Goal: Task Accomplishment & Management: Manage account settings

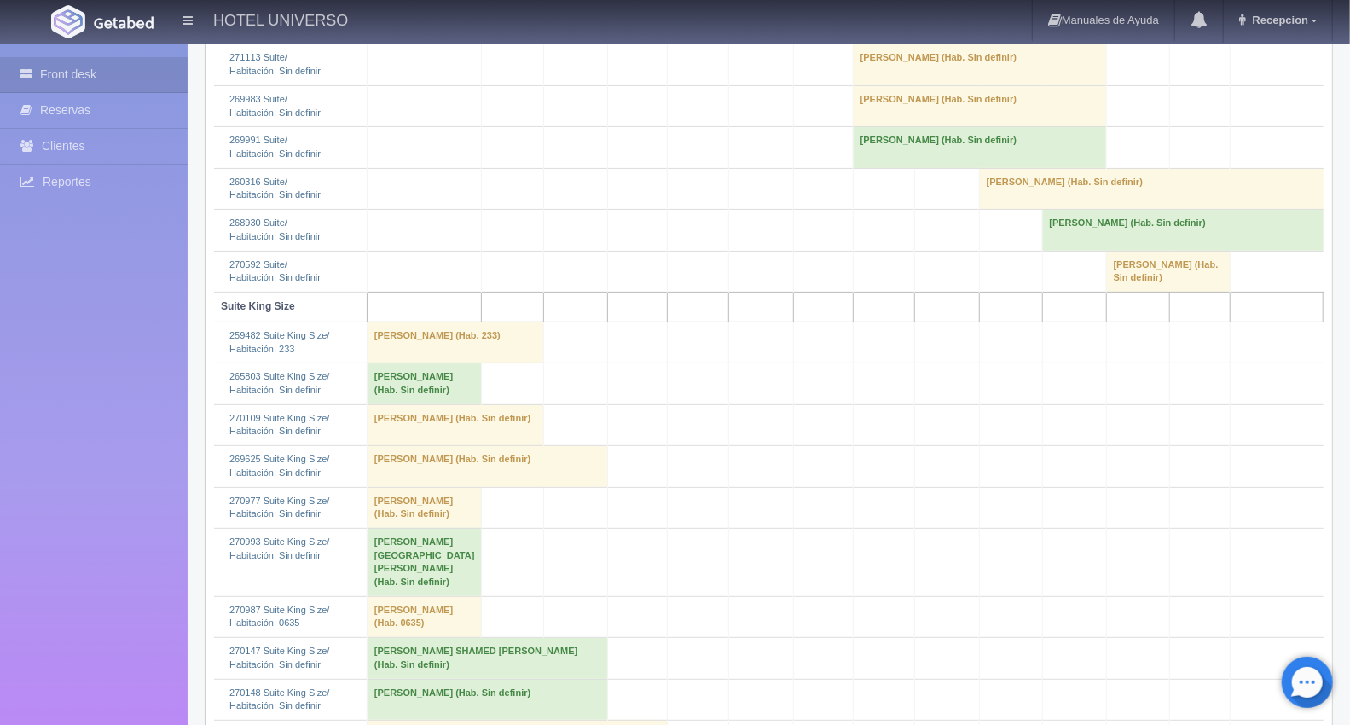
scroll to position [4263, 0]
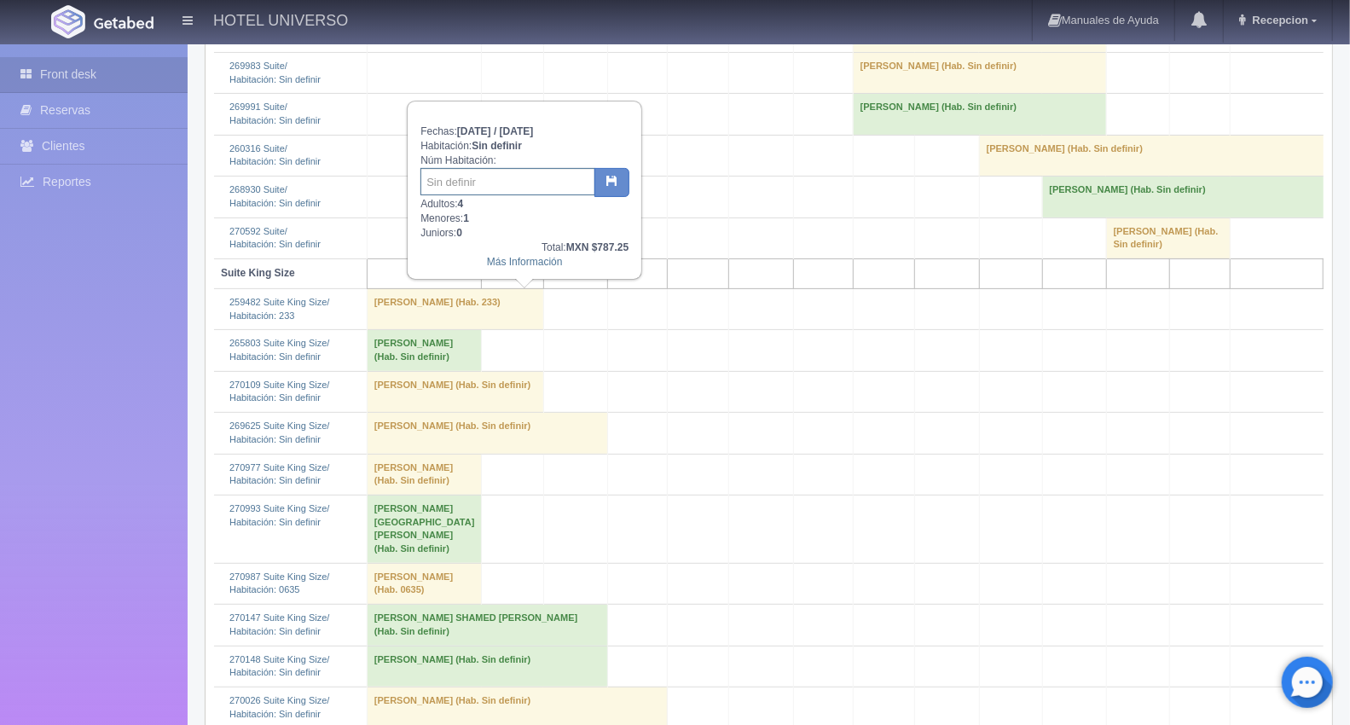
click at [496, 176] on input "text" at bounding box center [507, 181] width 175 height 27
type input "233"
click at [606, 176] on icon "button" at bounding box center [611, 180] width 11 height 11
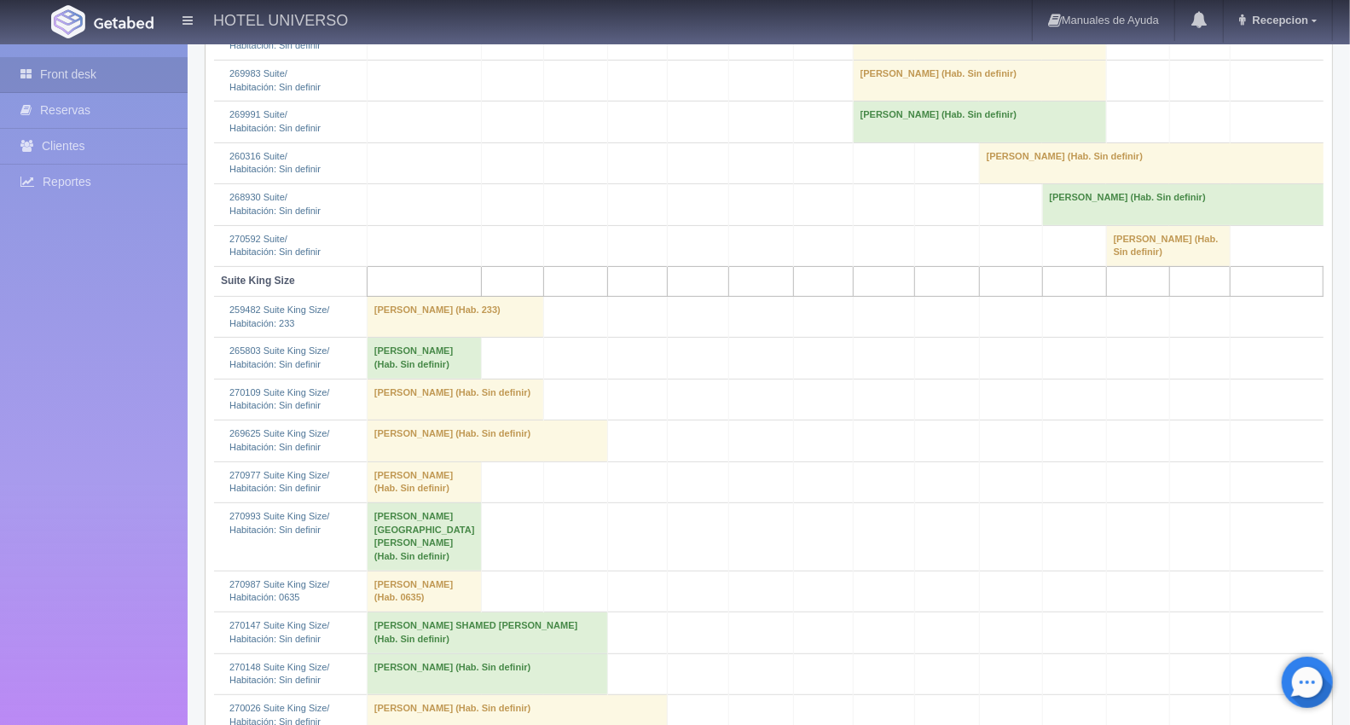
scroll to position [4263, 0]
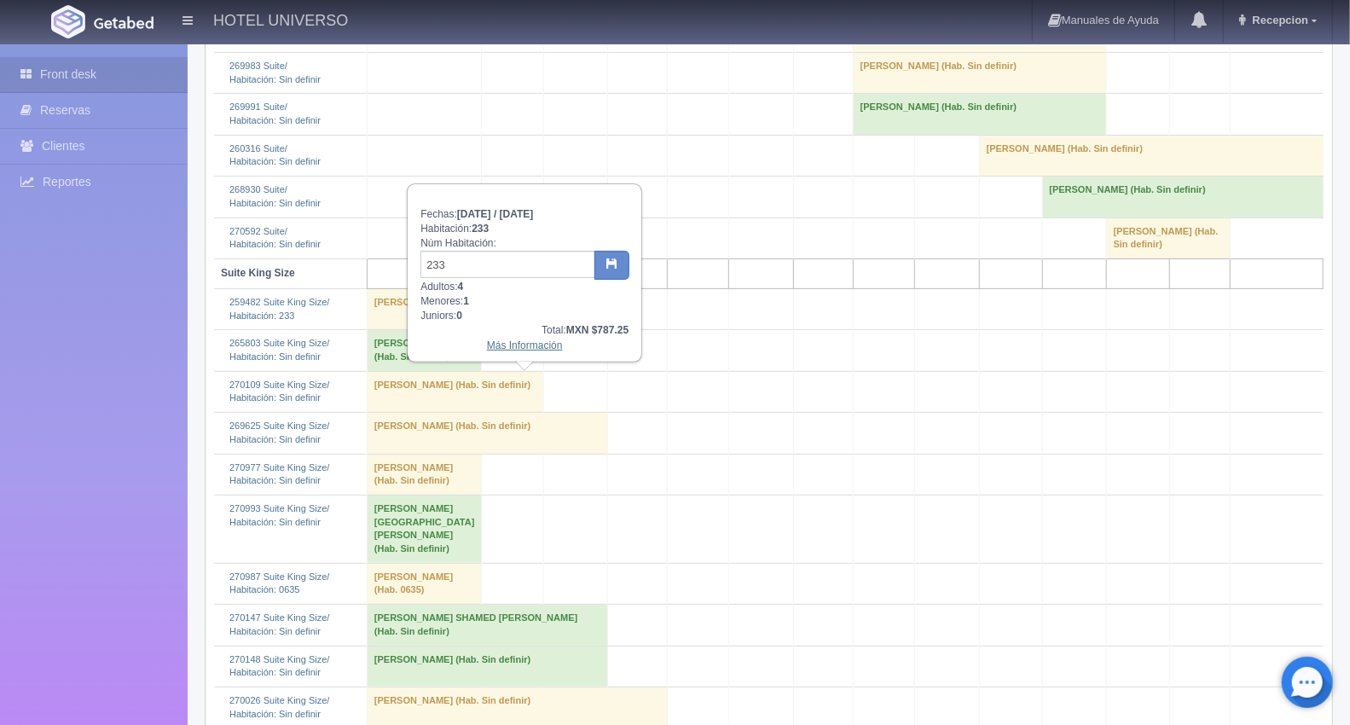
click at [506, 339] on link "Más Información" at bounding box center [525, 345] width 76 height 12
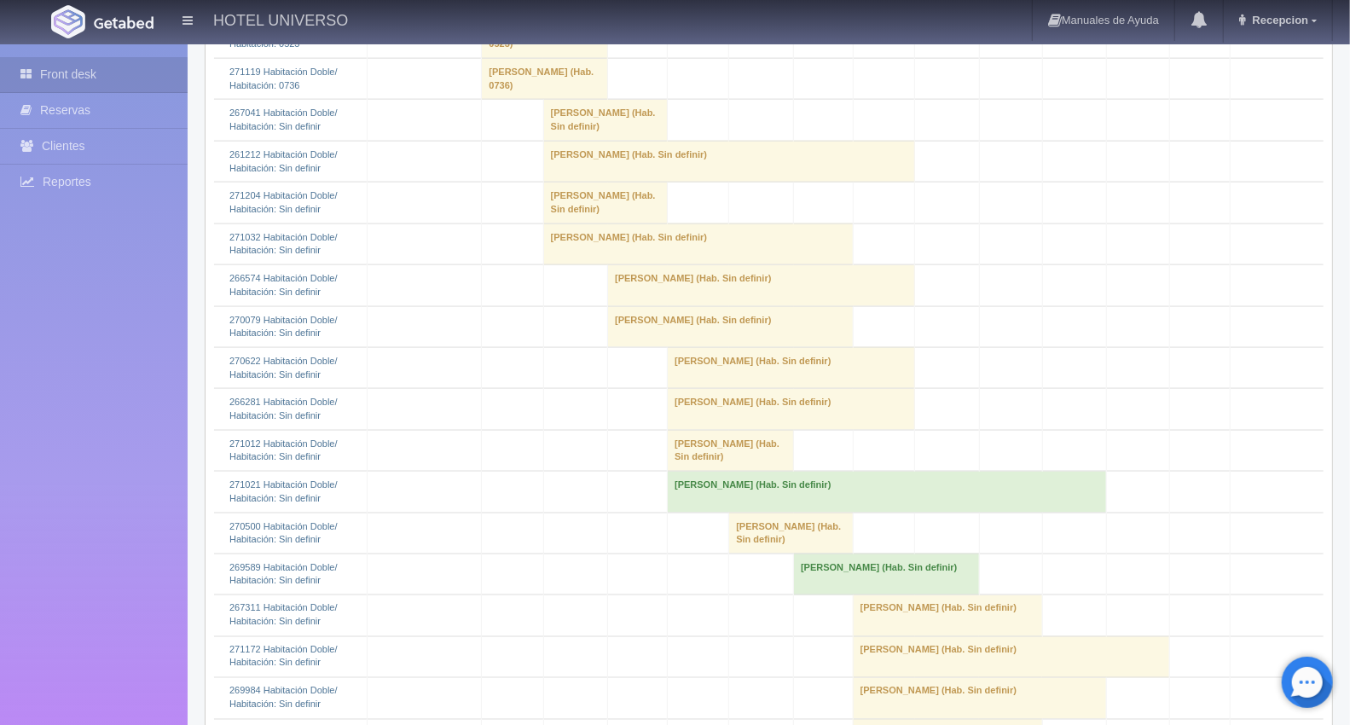
scroll to position [1420, 0]
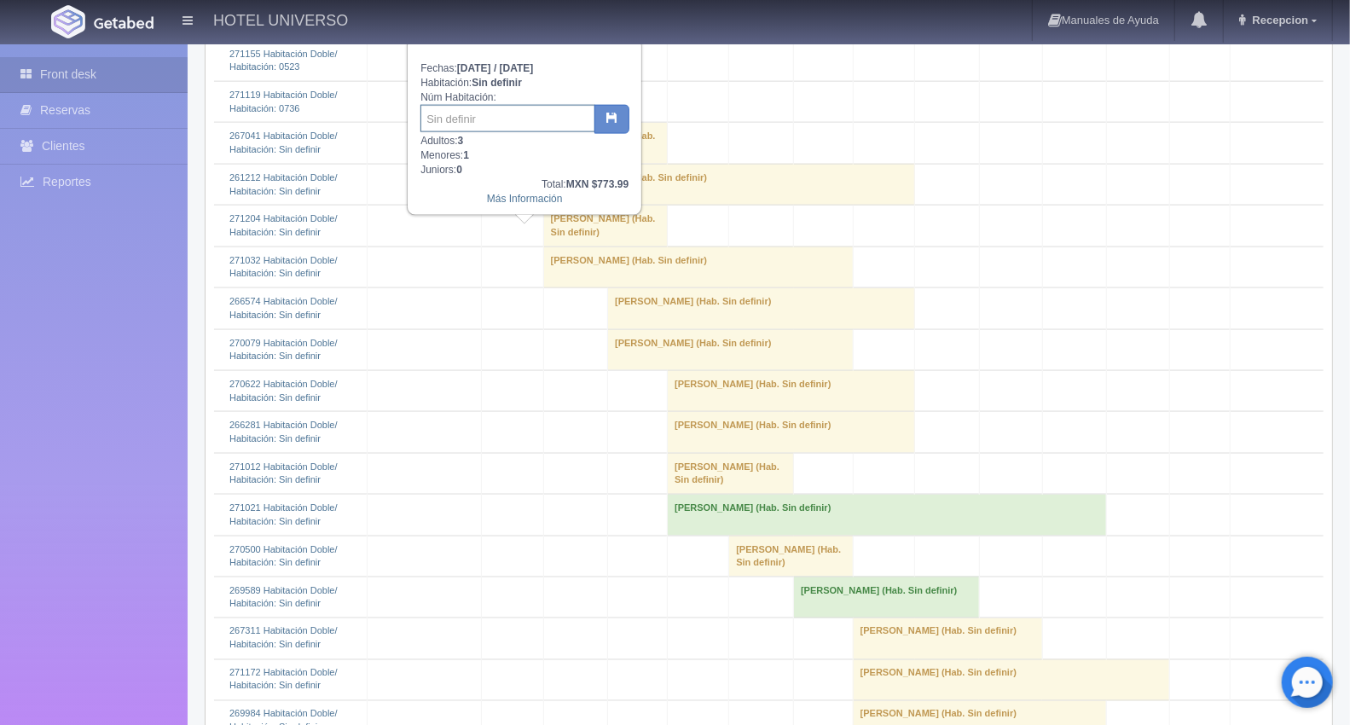
click at [472, 120] on input "text" at bounding box center [507, 118] width 175 height 27
type input "438"
click at [614, 115] on icon "button" at bounding box center [611, 117] width 11 height 11
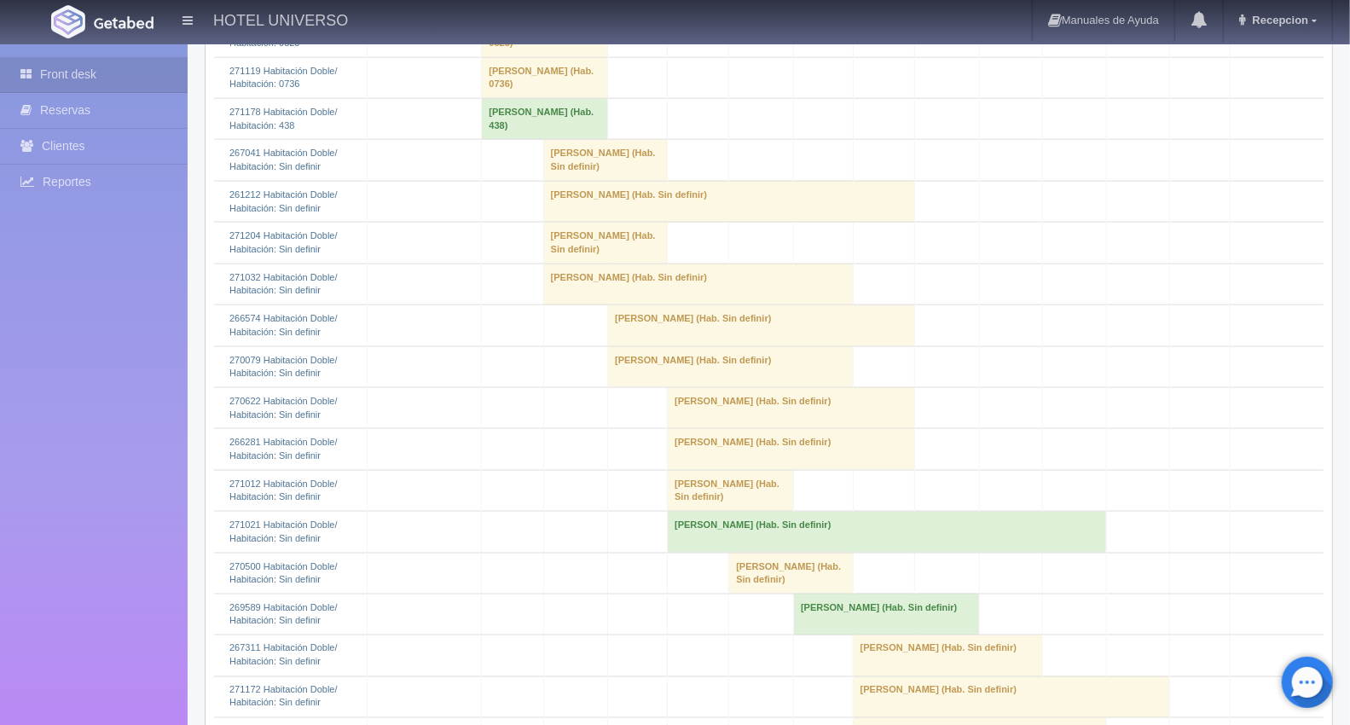
scroll to position [1420, 0]
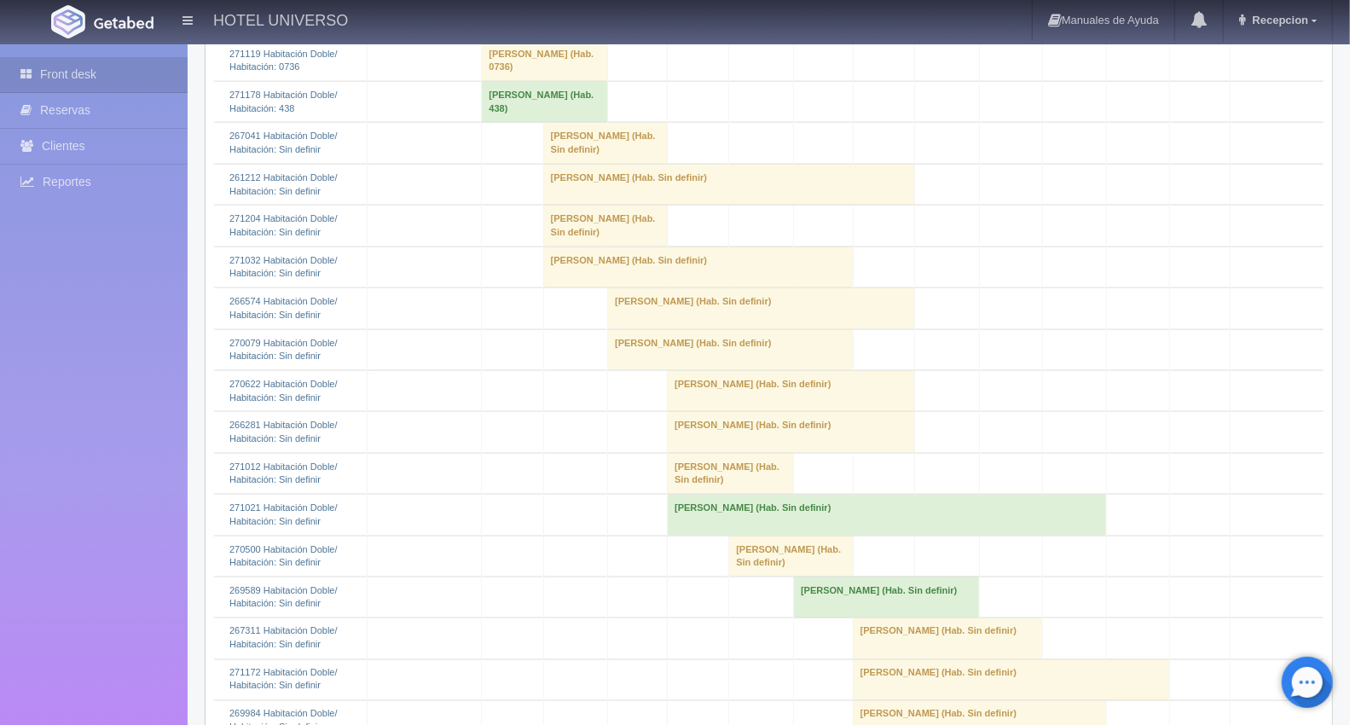
click at [510, 123] on td "Fabiola Calvario (Hab. 438)" at bounding box center [545, 102] width 126 height 41
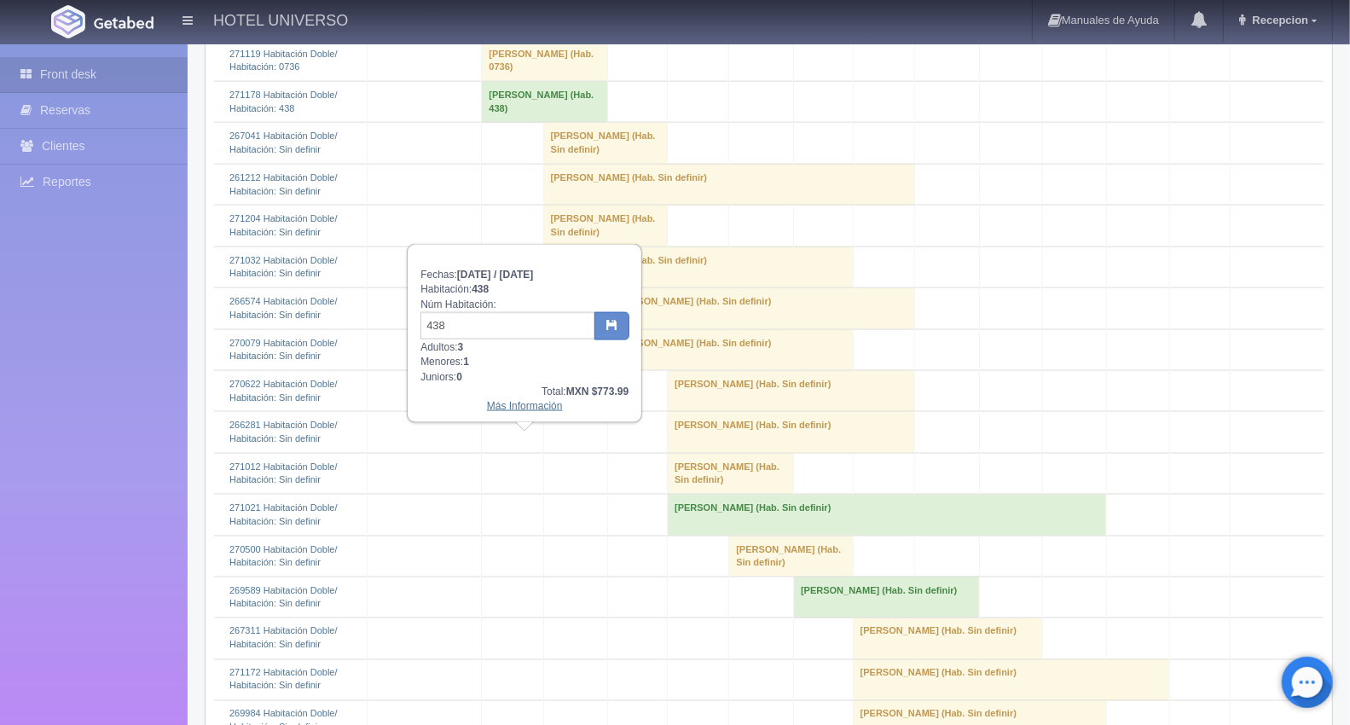
click at [517, 400] on link "Más Información" at bounding box center [525, 406] width 76 height 12
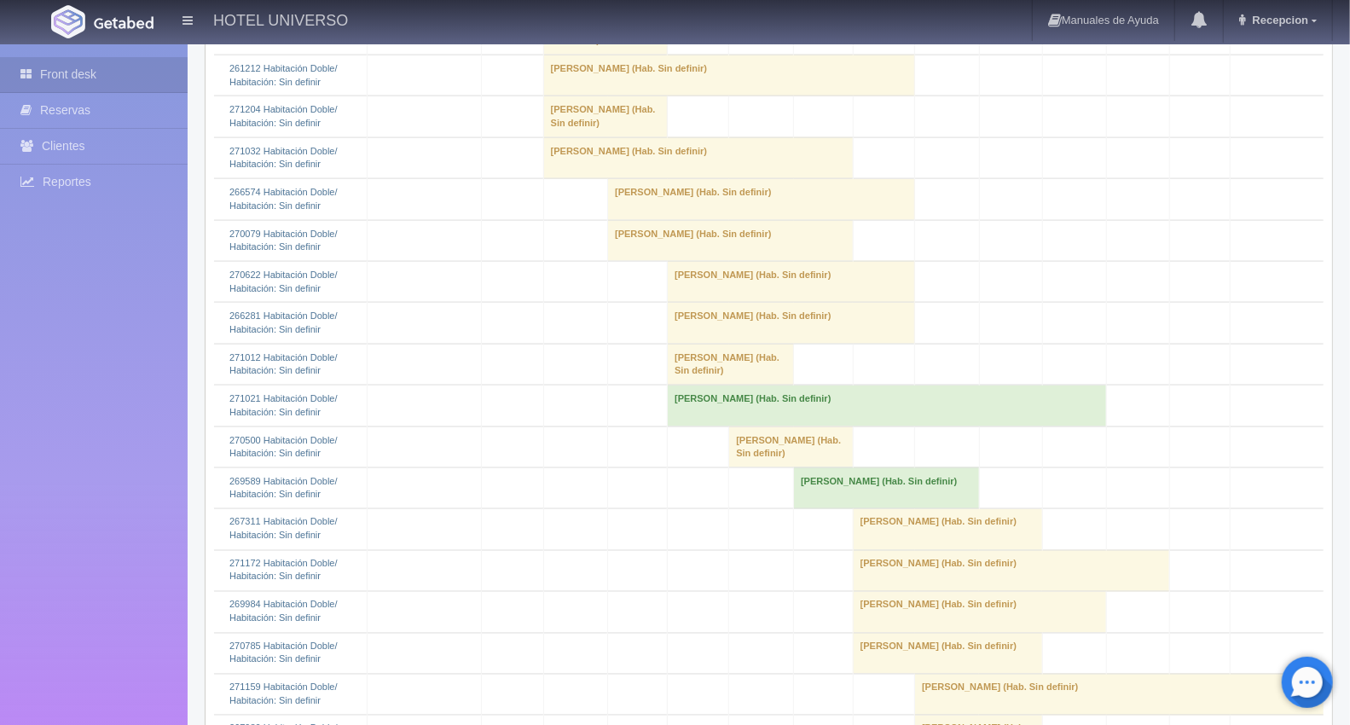
scroll to position [1420, 0]
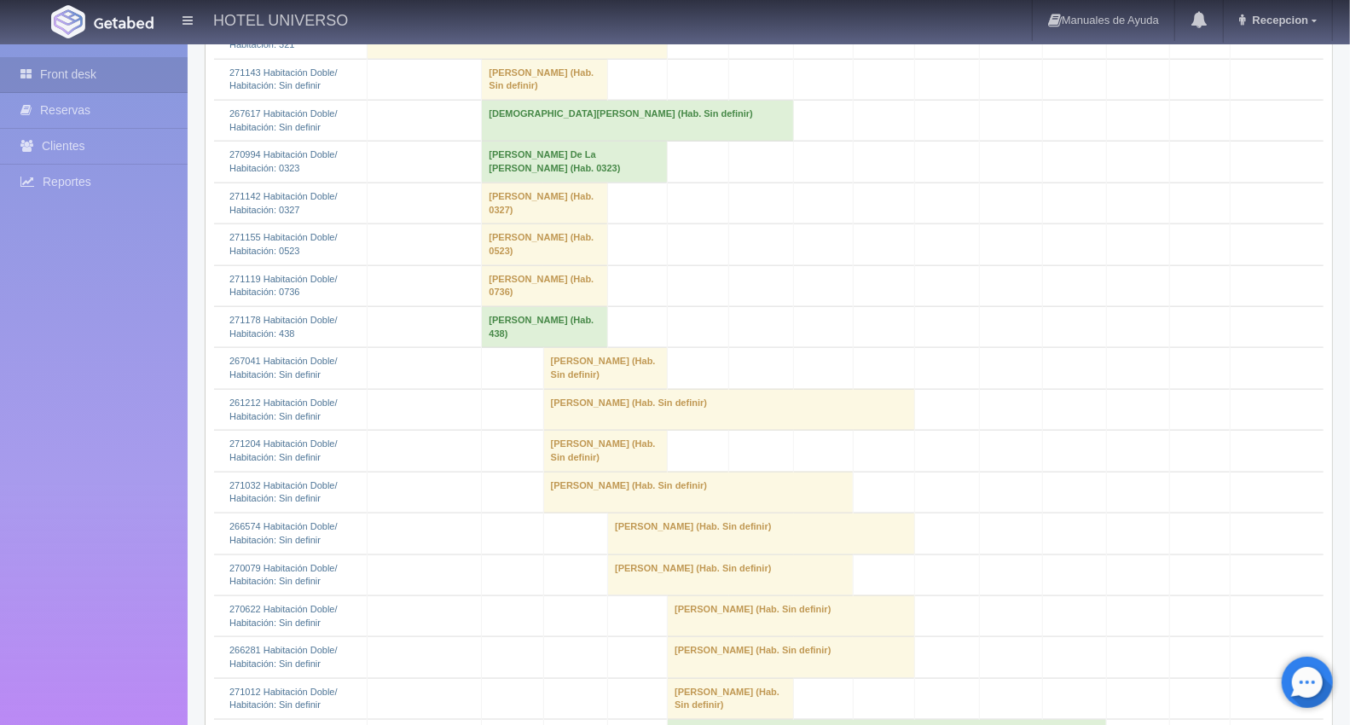
scroll to position [1310, 0]
